Goal: Ask a question: Seek information or help from site administrators or community

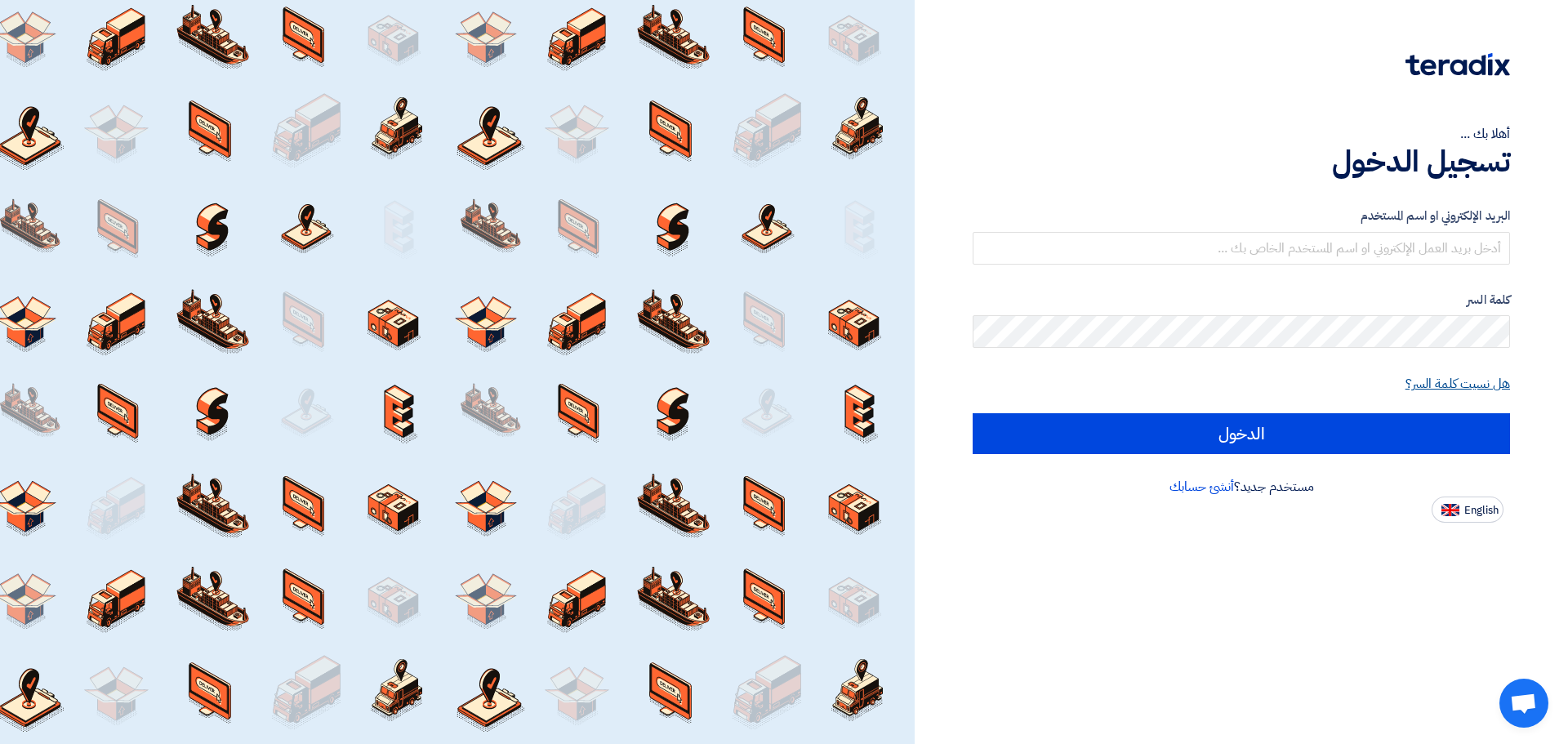
click at [1450, 384] on link "هل نسيت كلمة السر؟" at bounding box center [1458, 383] width 105 height 20
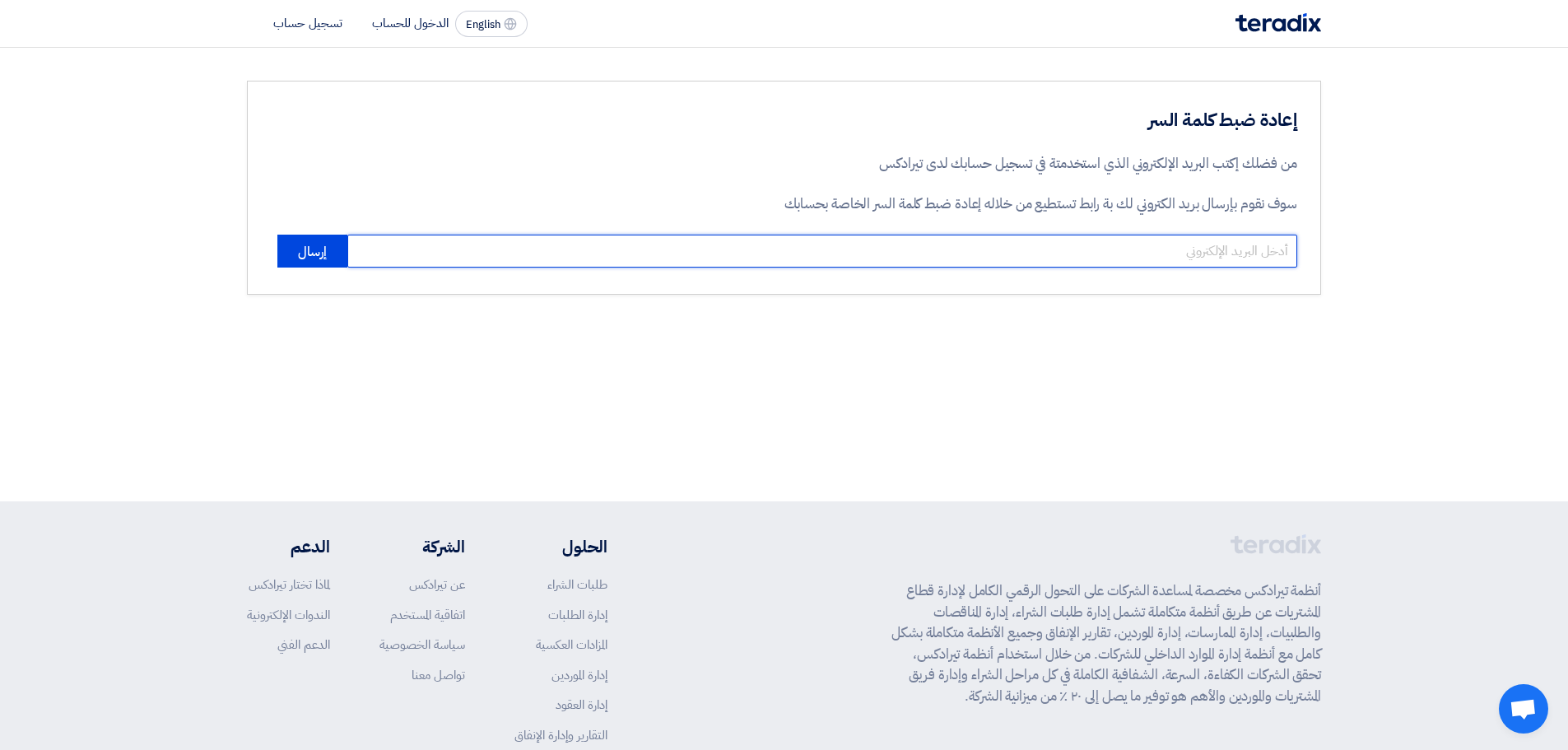
click at [1223, 259] on input "email" at bounding box center [822, 251] width 950 height 33
type input "[EMAIL_ADDRESS][DOMAIN_NAME]"
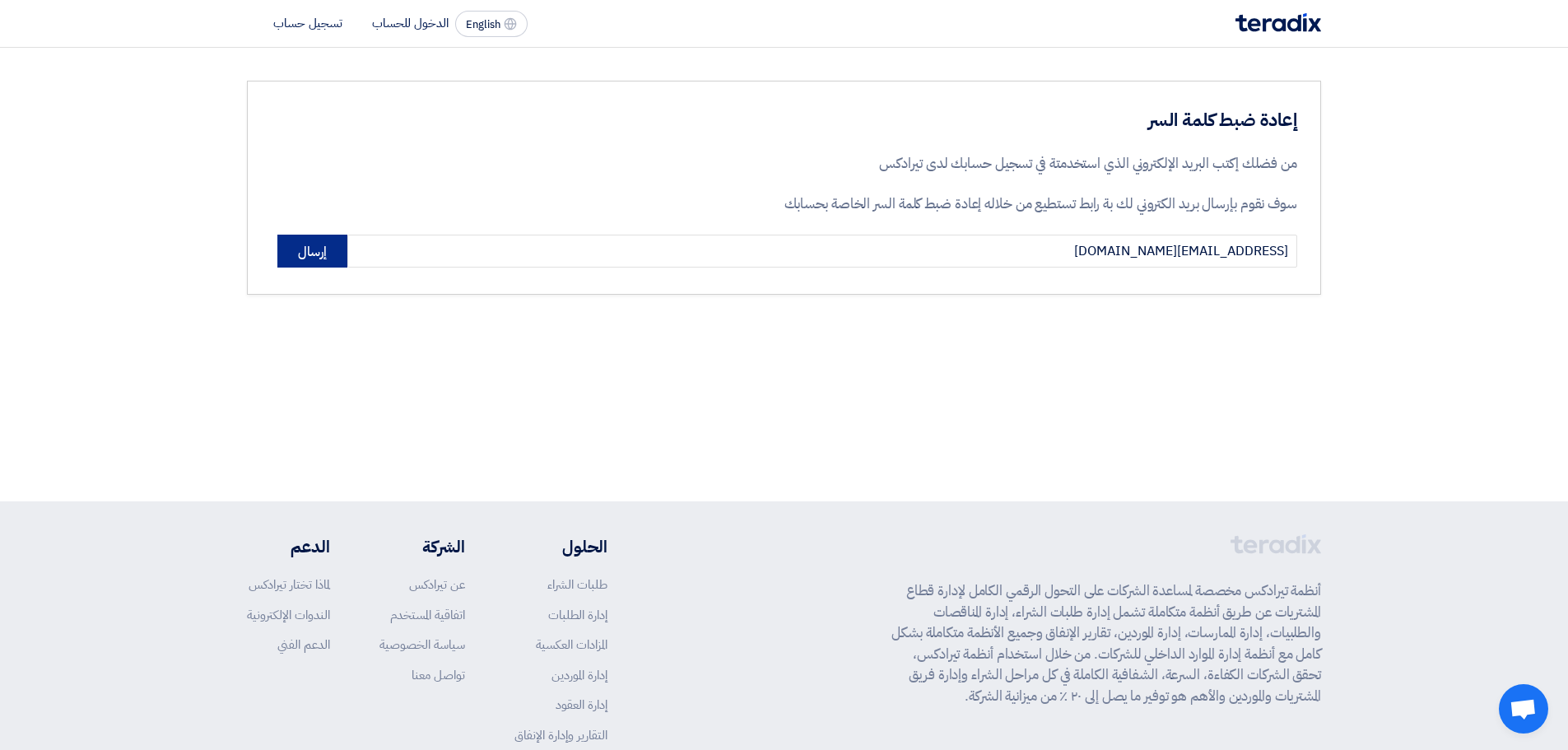
click at [309, 252] on button "إرسال" at bounding box center [312, 251] width 70 height 33
click at [298, 23] on li "تسجيل حساب" at bounding box center [308, 23] width 69 height 18
click at [411, 24] on li "الدخول للحساب" at bounding box center [410, 23] width 76 height 18
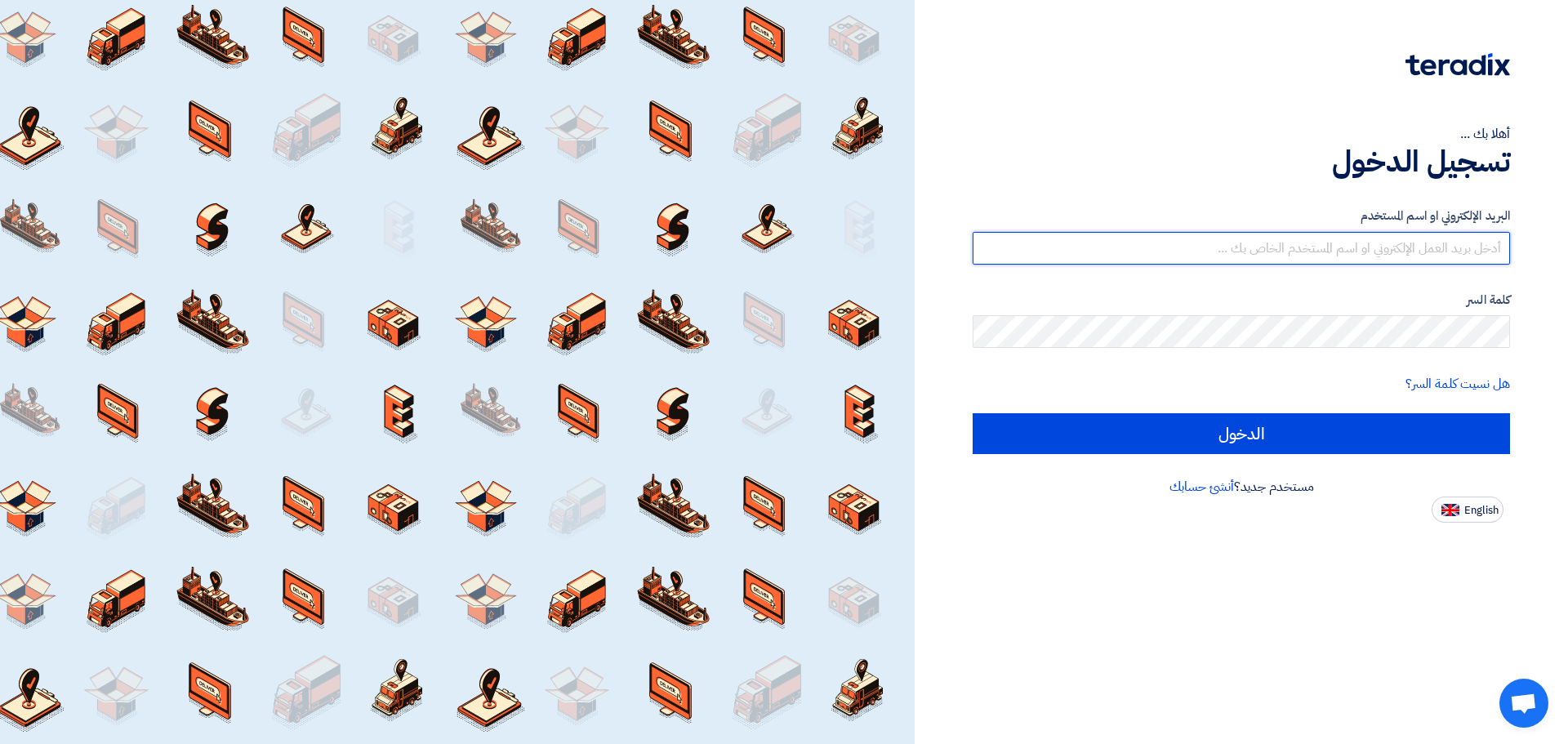
click at [1331, 238] on input "text" at bounding box center [1242, 248] width 538 height 33
type input "abd"
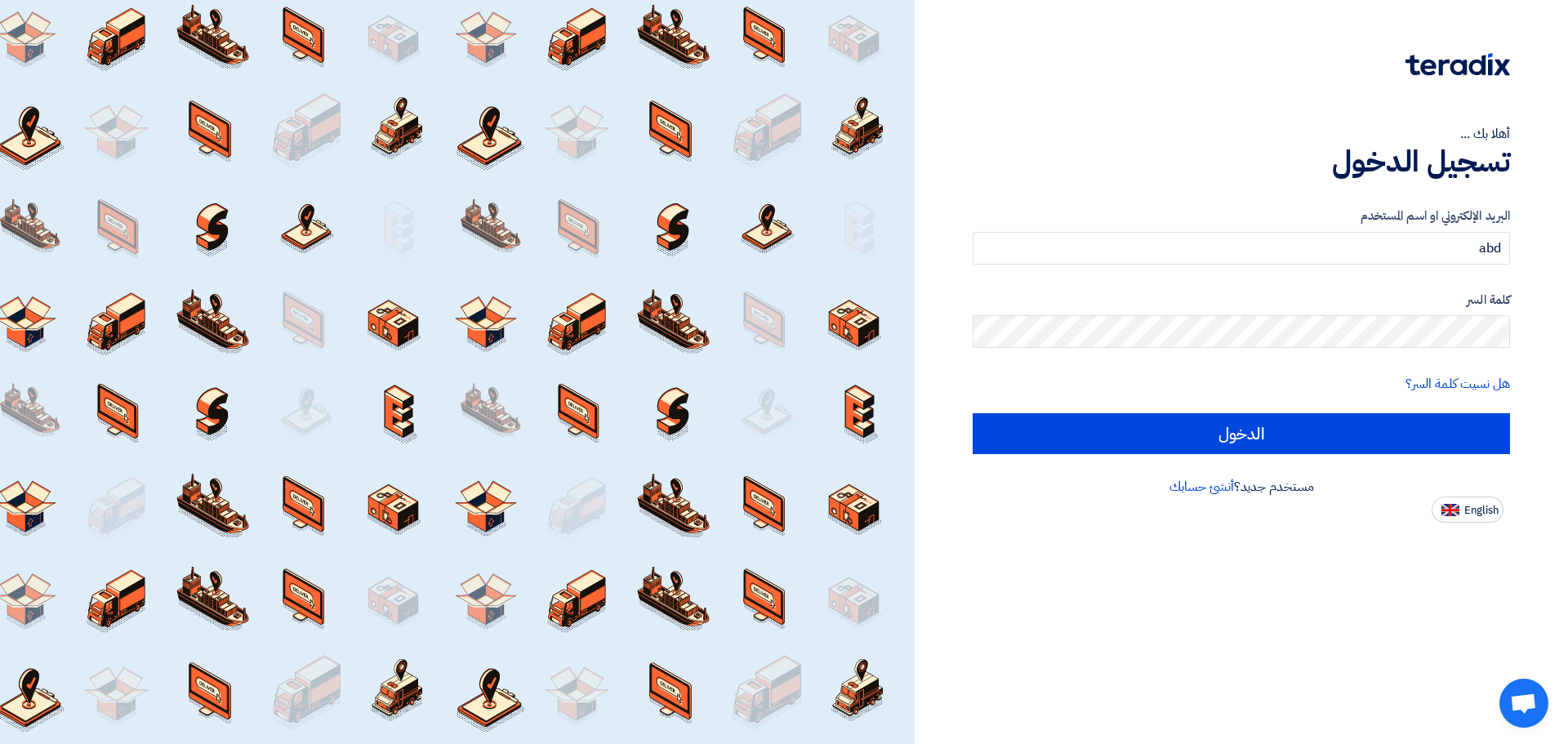
click at [1122, 172] on h1 "تسجيل الدخول" at bounding box center [1242, 162] width 538 height 36
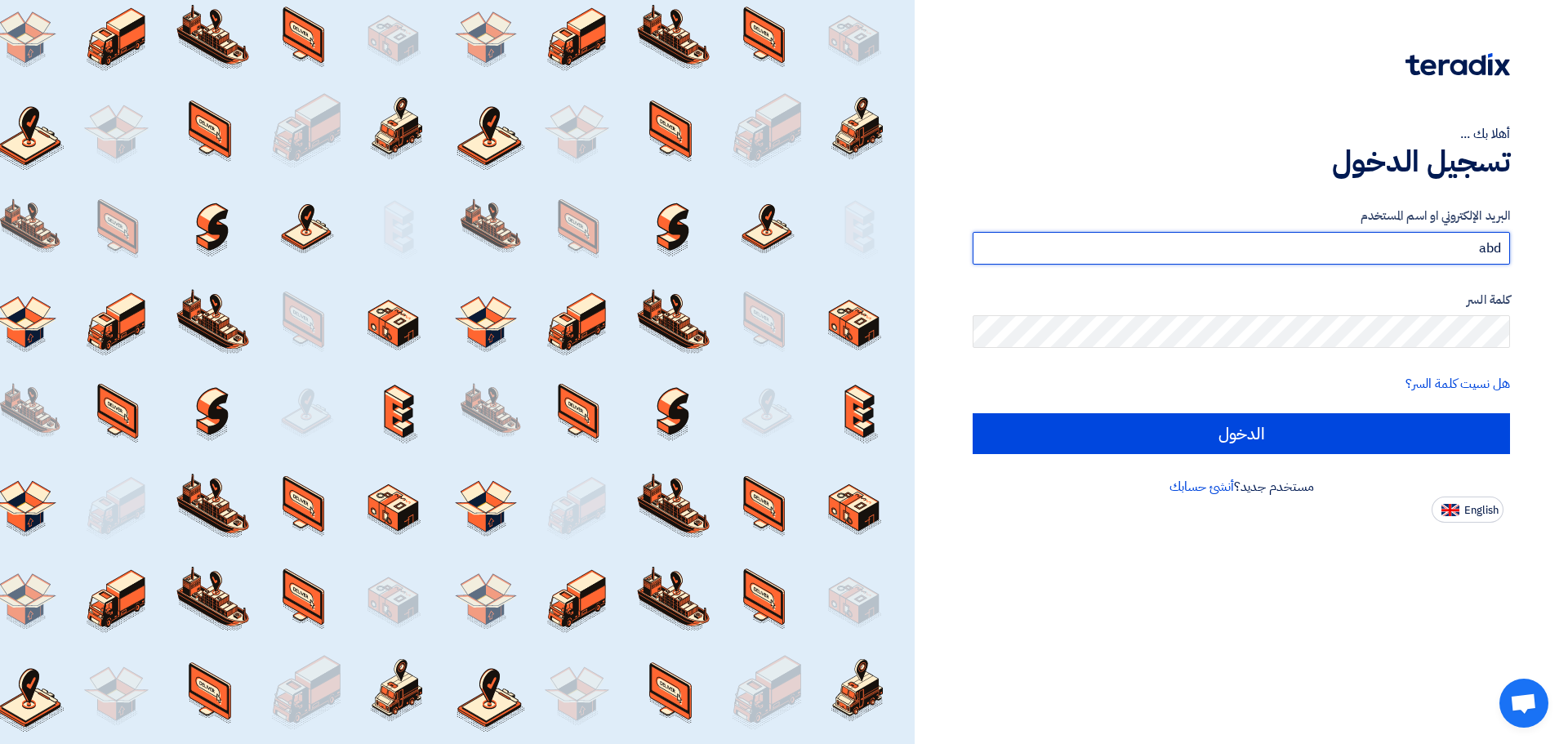
click at [1377, 255] on input "abd" at bounding box center [1242, 248] width 538 height 33
click at [1402, 234] on input "abd" at bounding box center [1242, 248] width 538 height 33
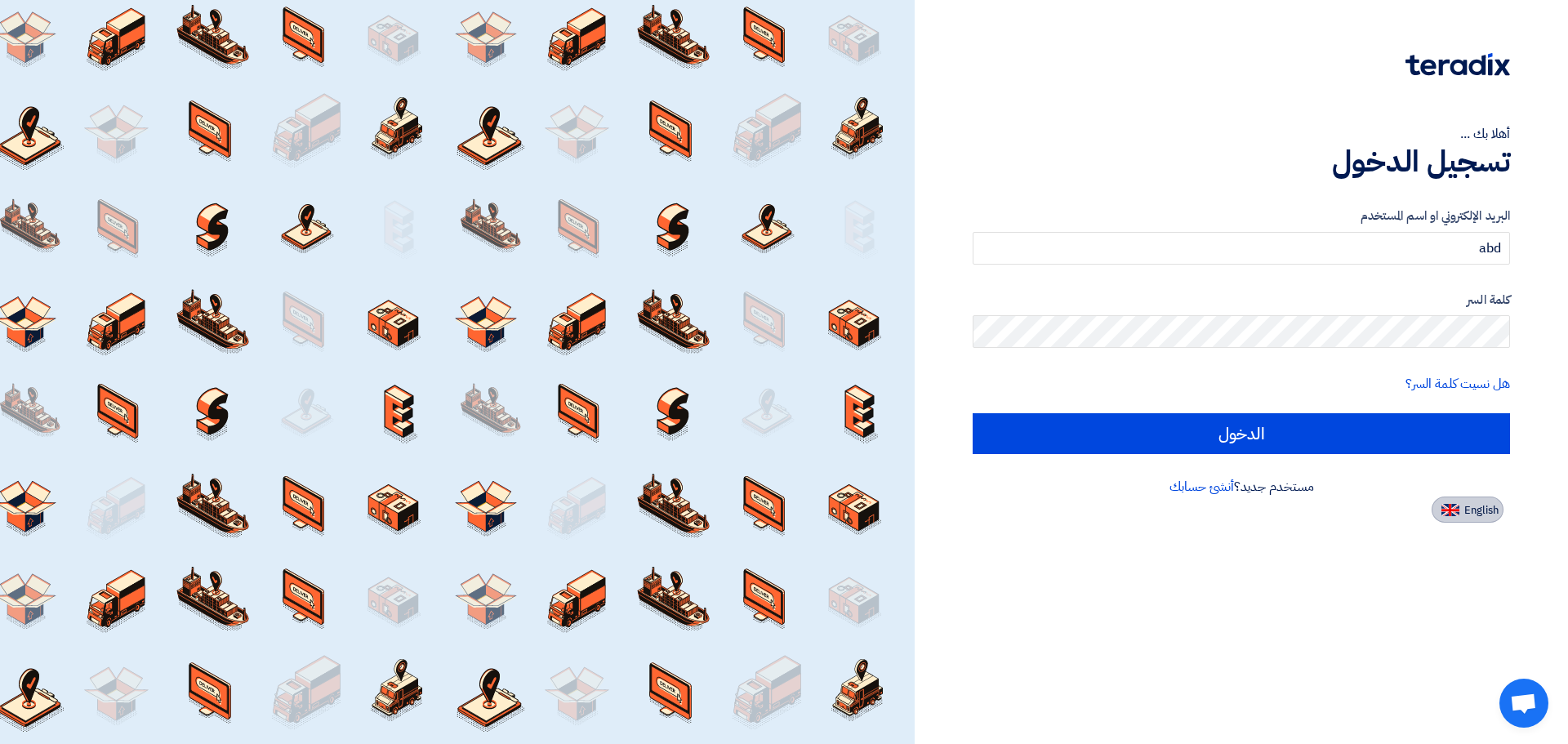
click at [1461, 505] on button "English" at bounding box center [1468, 509] width 72 height 26
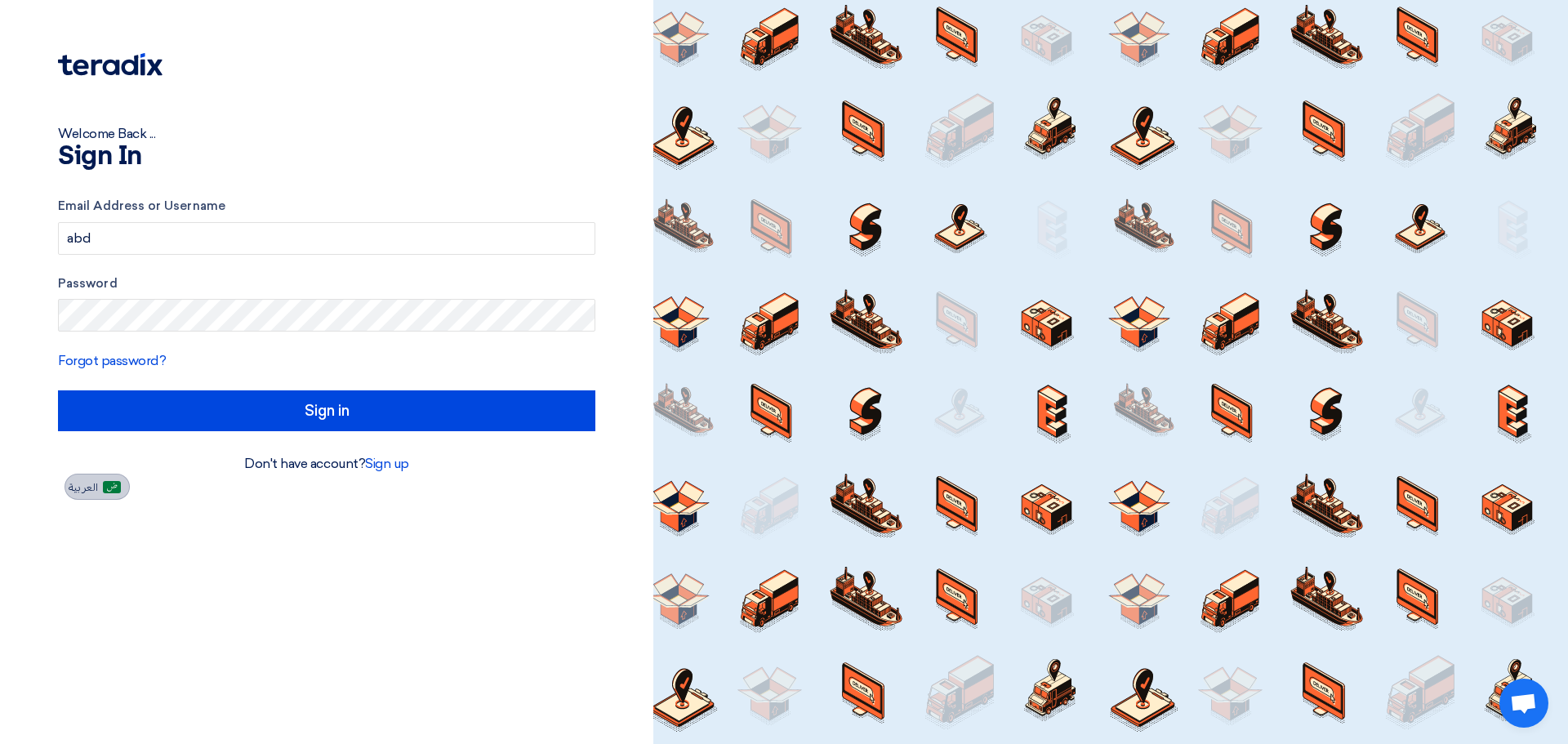
click at [91, 487] on span "العربية" at bounding box center [83, 487] width 29 height 11
type input "الدخول"
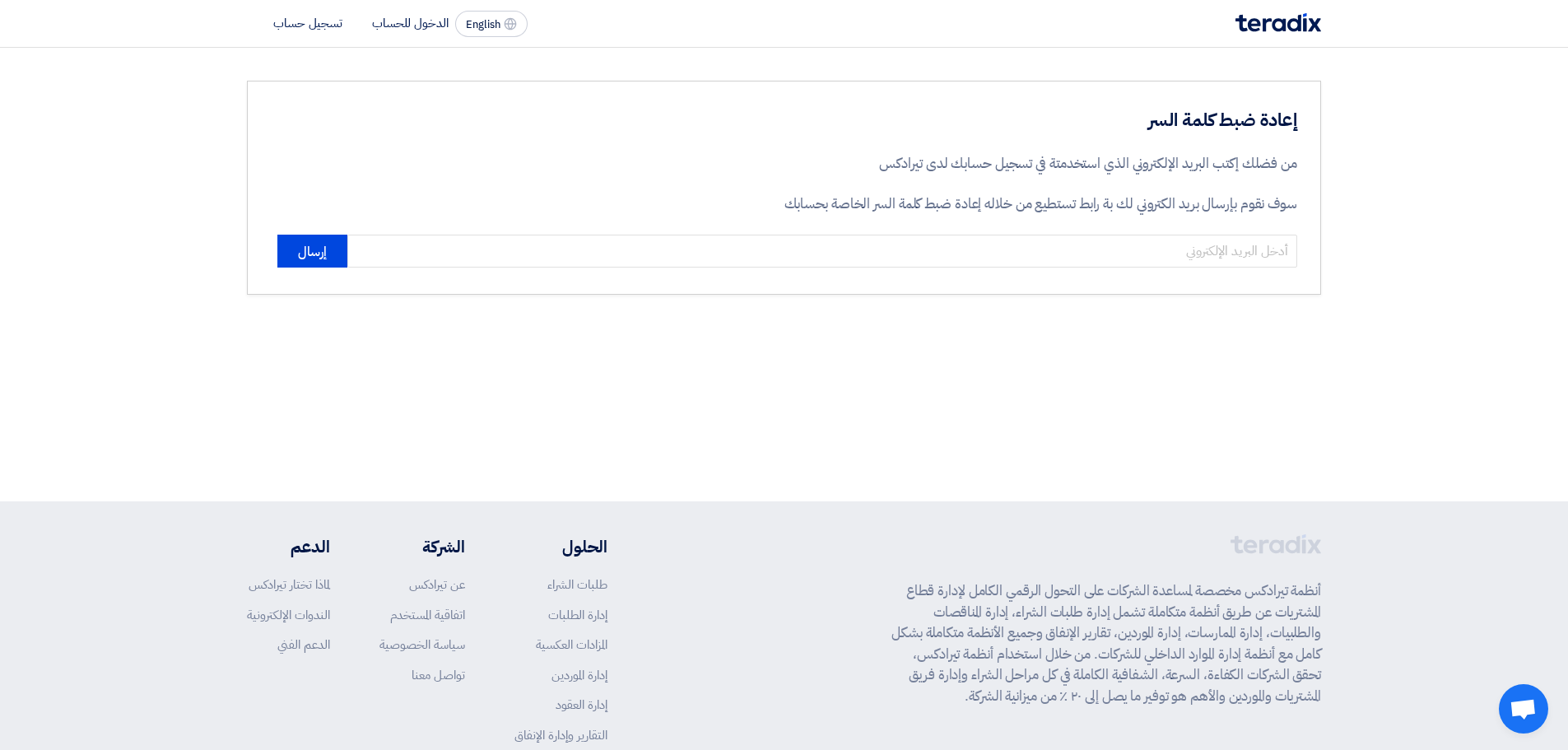
click at [413, 22] on li "الدخول للحساب" at bounding box center [410, 23] width 76 height 18
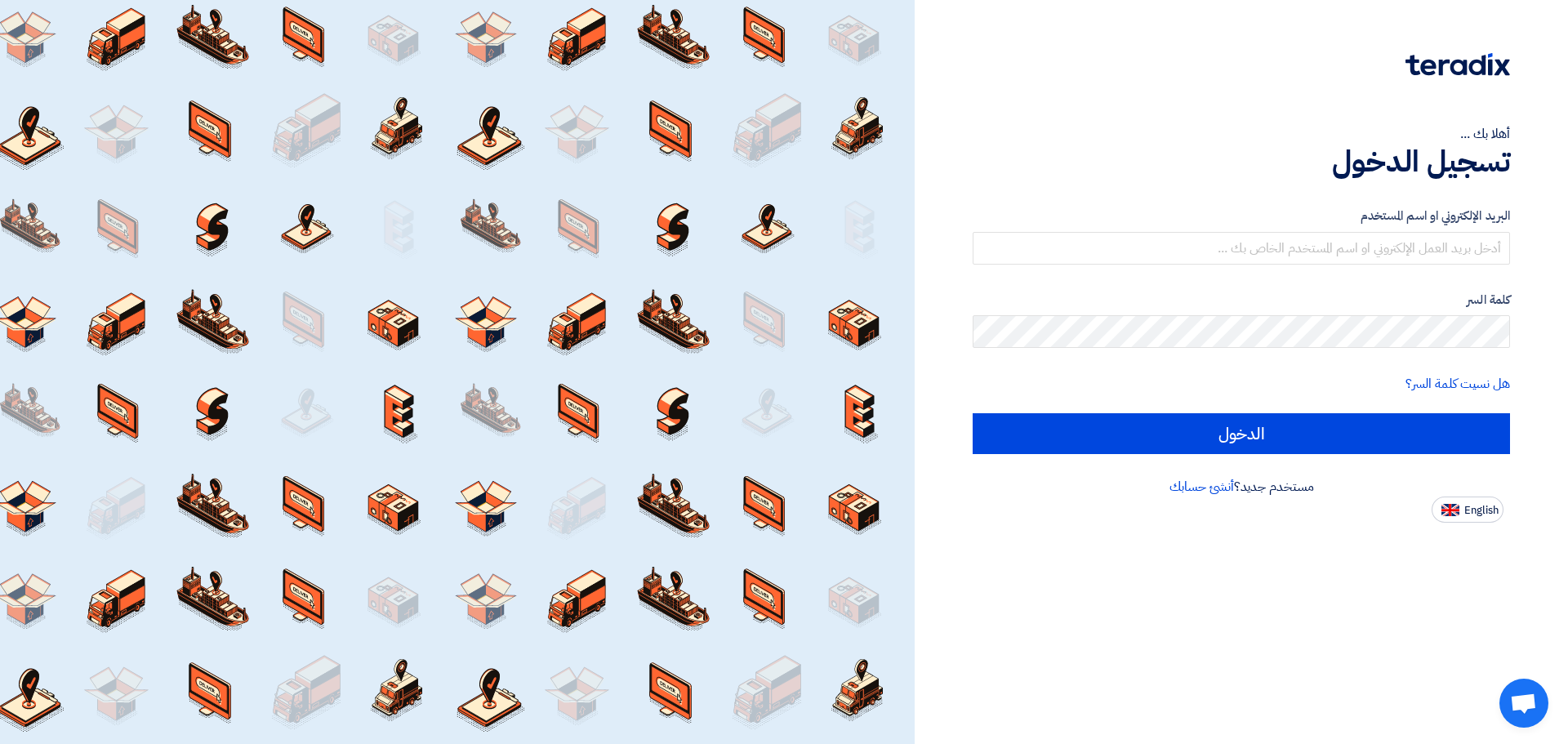
click at [1517, 685] on span "دردشة مفتوحة" at bounding box center [1524, 703] width 49 height 49
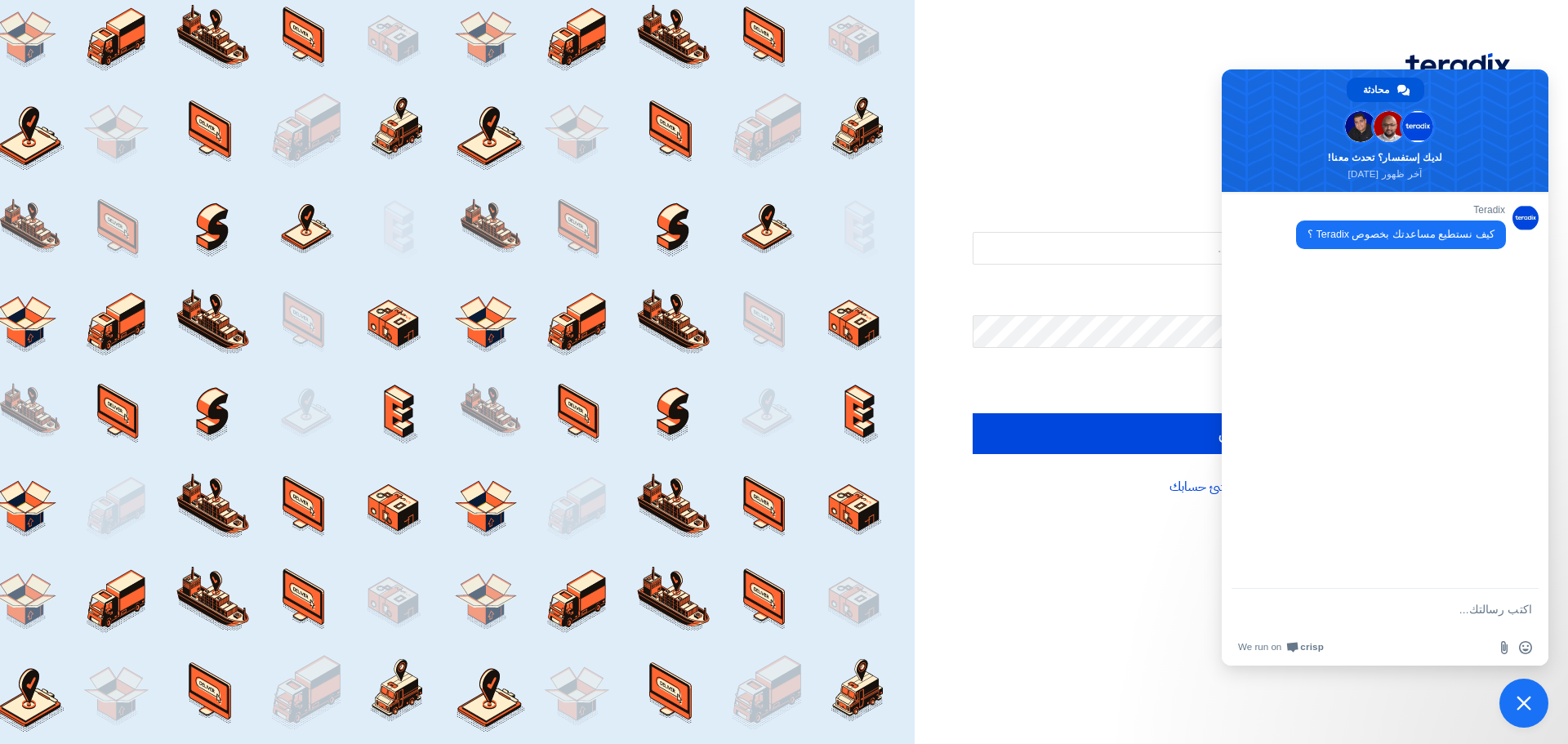
click at [1426, 609] on textarea "اكتب رسالتك..." at bounding box center [1401, 609] width 261 height 41
type textarea "كيف اغير الايميل المرتبط بالحساب ؟"
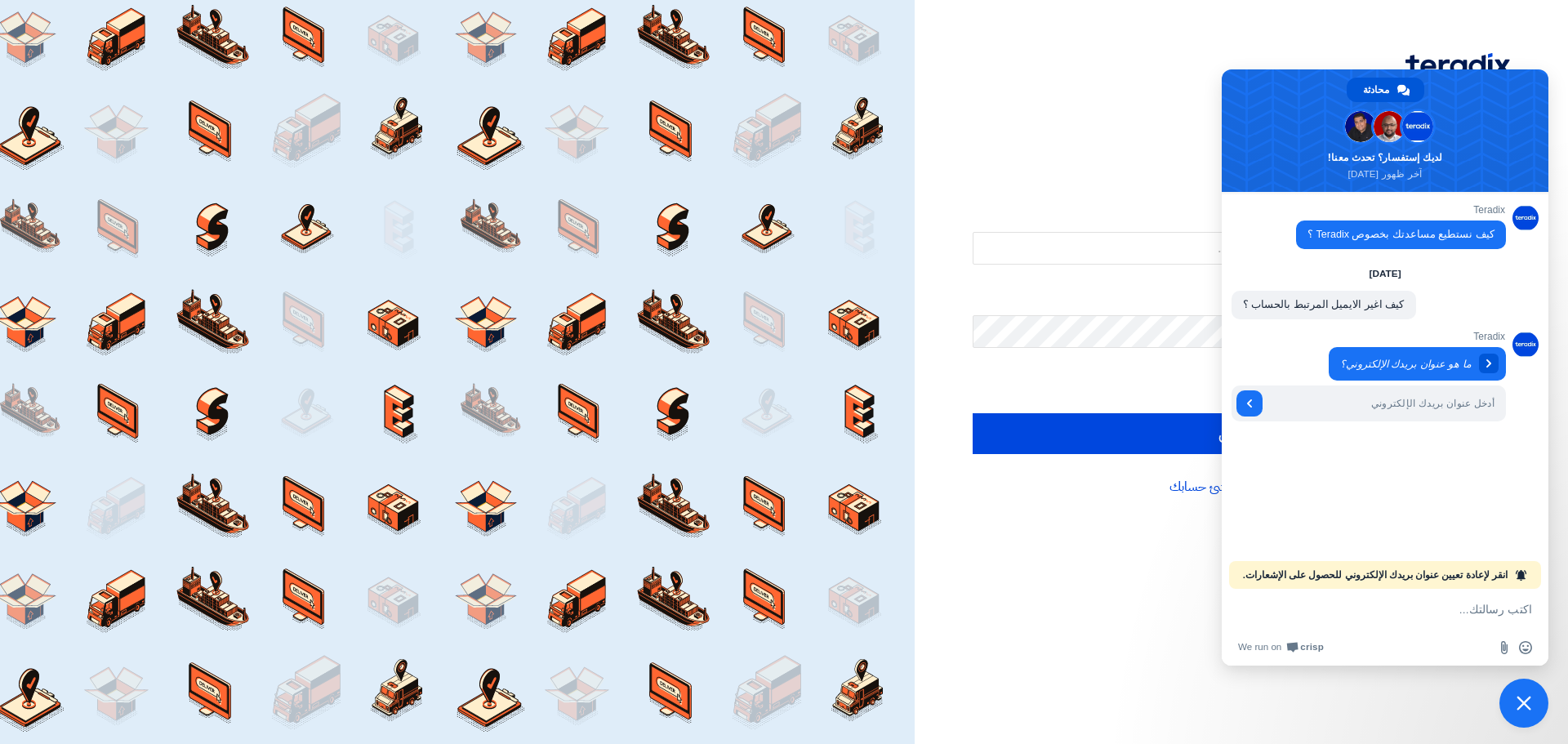
click at [1425, 575] on span "انقر لإعادة تعيين عنوان بريدك الإلكتروني للحصول على الإشعارات." at bounding box center [1376, 575] width 265 height 27
click at [1433, 406] on input "أدخل عنوان بريدك الإلكتروني" at bounding box center [1388, 404] width 239 height 36
paste input "[EMAIL_ADDRESS][DOMAIN_NAME]"
type input "[EMAIL_ADDRESS][DOMAIN_NAME]"
click at [1251, 412] on link "إرسال" at bounding box center [1249, 403] width 26 height 26
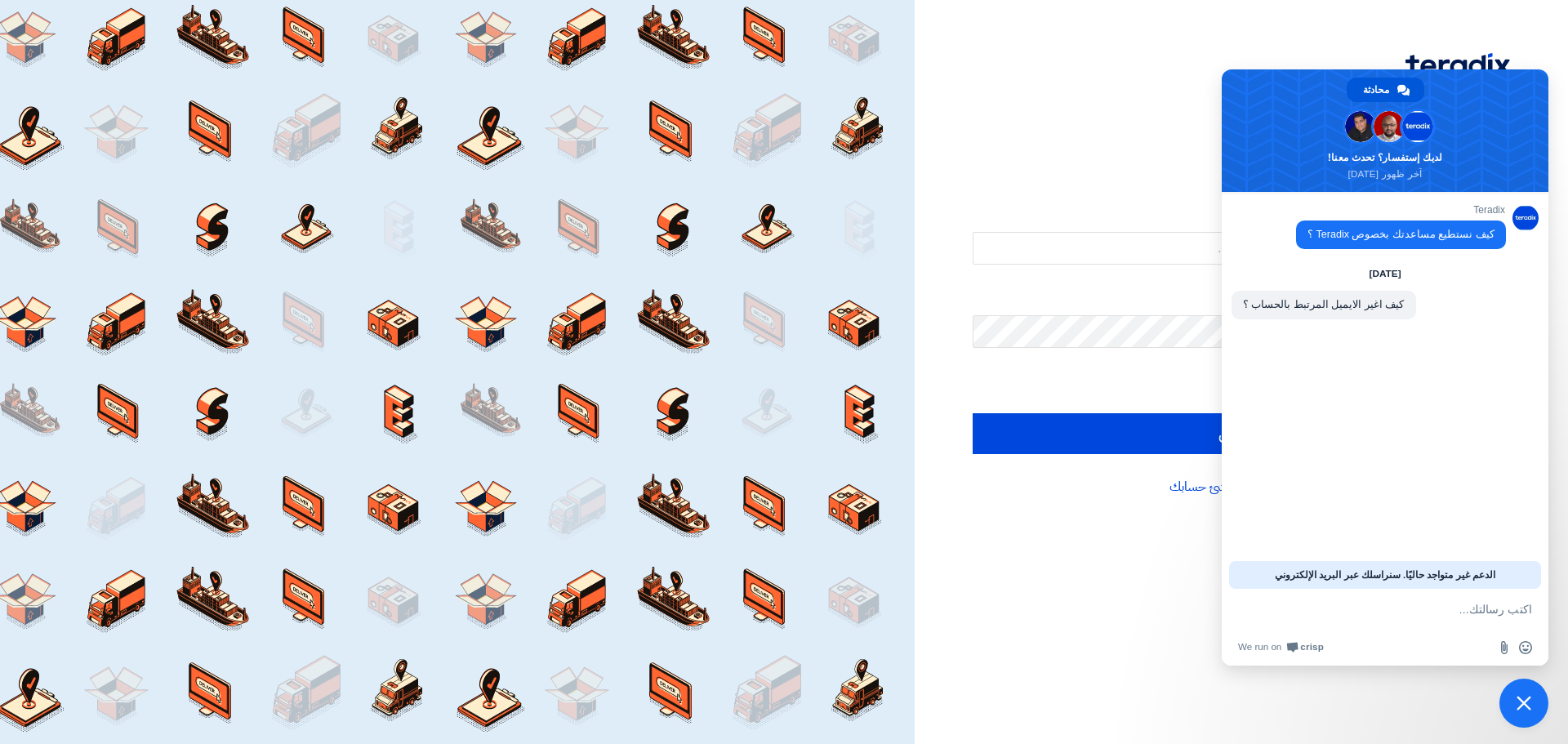
click at [1405, 612] on textarea "اكتب رسالتك..." at bounding box center [1401, 609] width 261 height 41
click at [1100, 557] on div "أهلا بك ... تسجيل الدخول البريد الإلكتروني او اسم المستخدم كلمة السر هل نسيت كل…" at bounding box center [1242, 372] width 654 height 744
click at [1182, 160] on h1 "تسجيل الدخول" at bounding box center [1242, 162] width 538 height 36
click at [1390, 129] on span at bounding box center [1389, 126] width 31 height 31
click at [1356, 129] on span at bounding box center [1361, 126] width 31 height 31
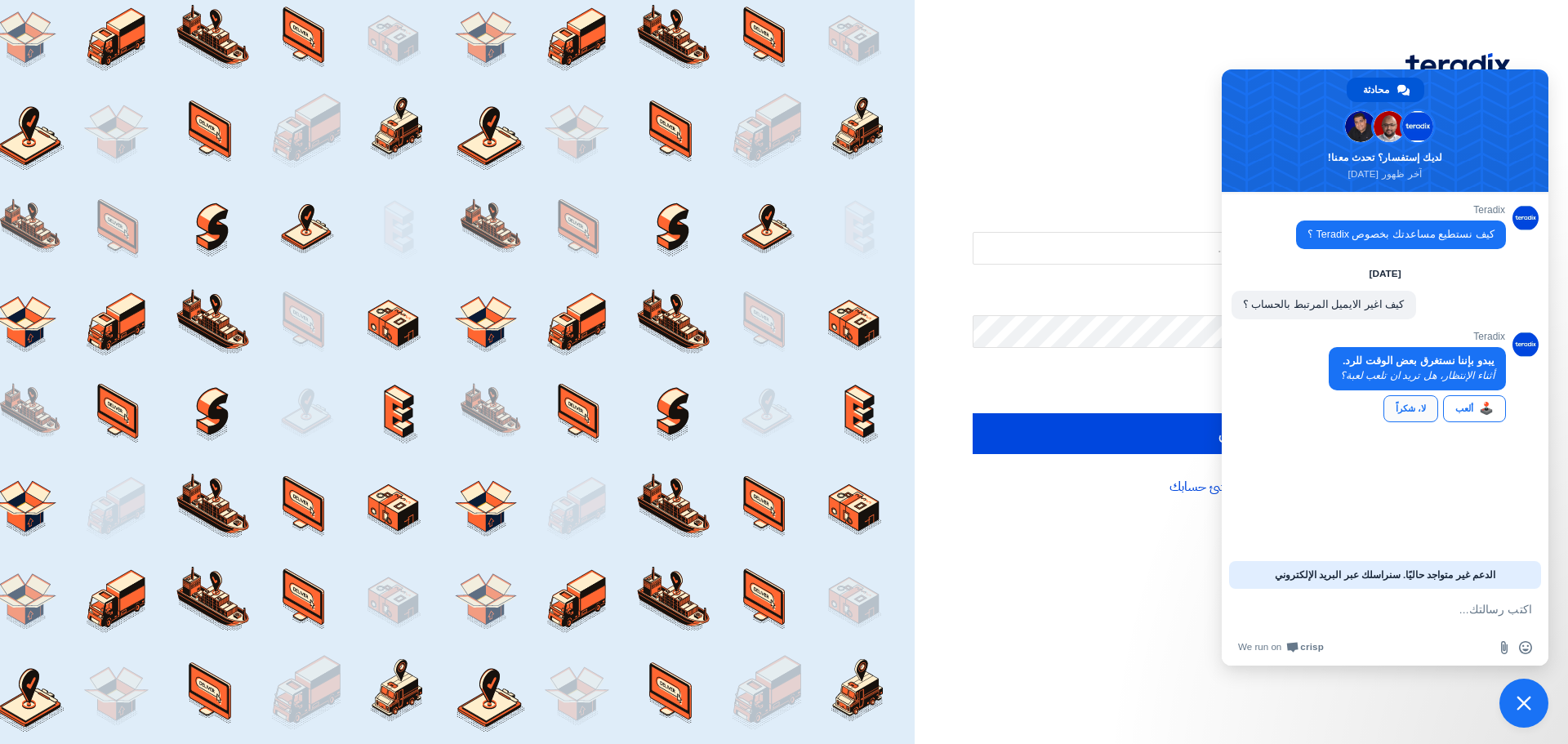
click at [1400, 415] on link "لا، شكراً" at bounding box center [1412, 408] width 55 height 27
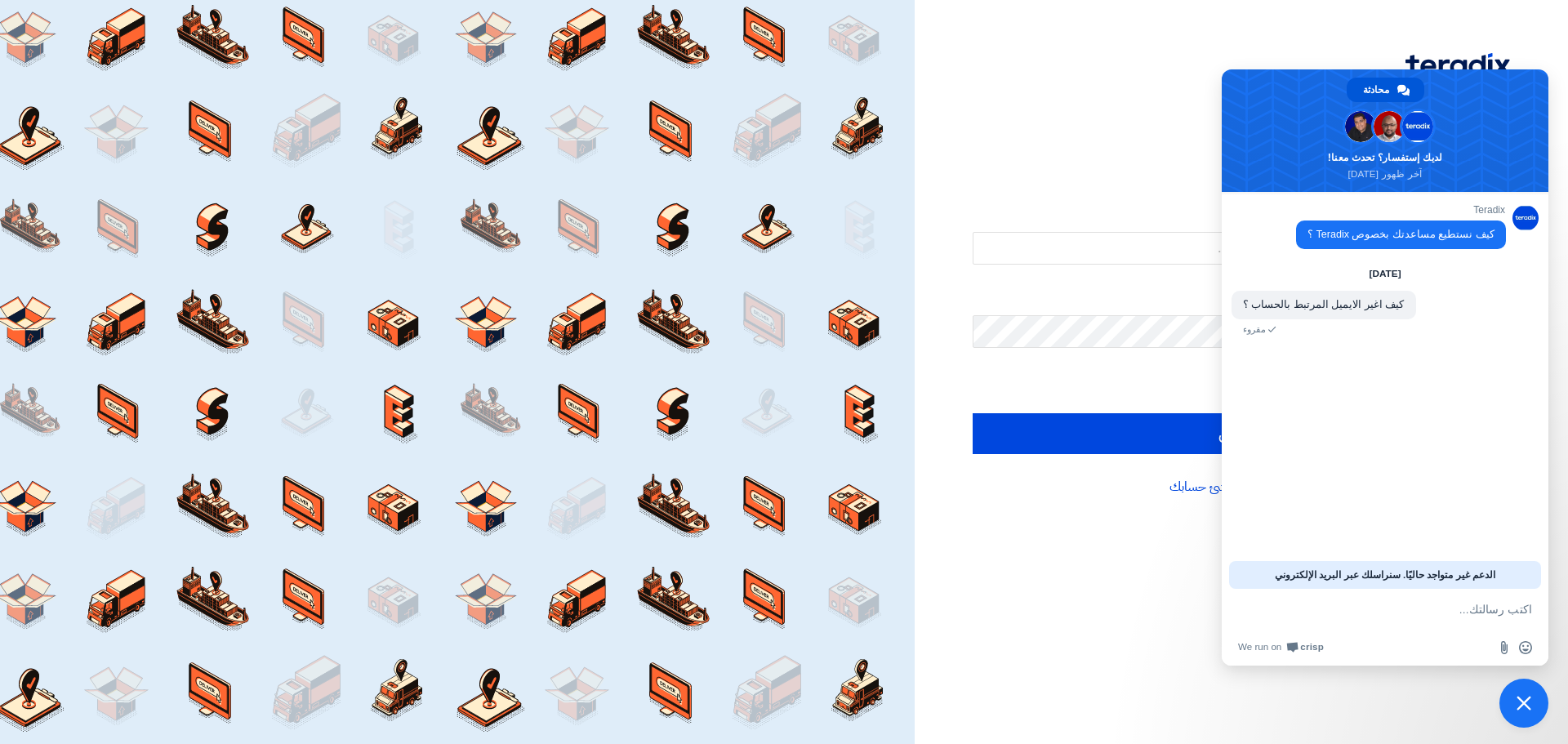
click at [1469, 606] on textarea "اكتب رسالتك..." at bounding box center [1401, 609] width 261 height 41
click at [995, 588] on div "أهلا بك ... تسجيل الدخول البريد الإلكتروني او اسم المستخدم كلمة السر هل نسيت كل…" at bounding box center [1242, 372] width 654 height 744
click at [1521, 698] on span "إغلاق الدردشة" at bounding box center [1523, 703] width 15 height 15
